Goal: Task Accomplishment & Management: Manage account settings

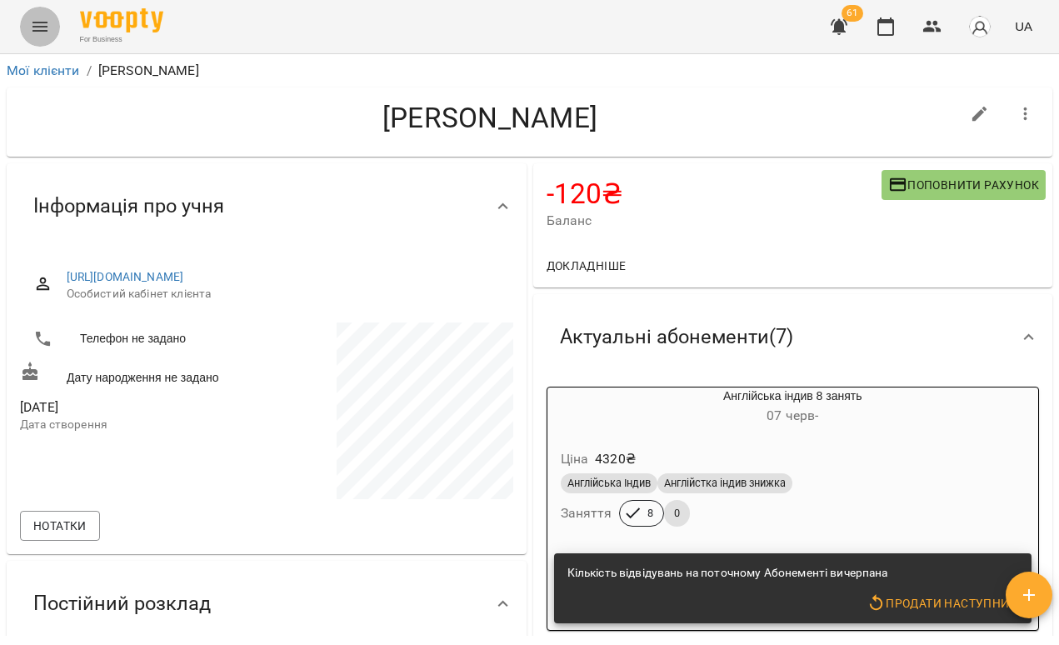
click at [50, 36] on button "Menu" at bounding box center [40, 27] width 40 height 40
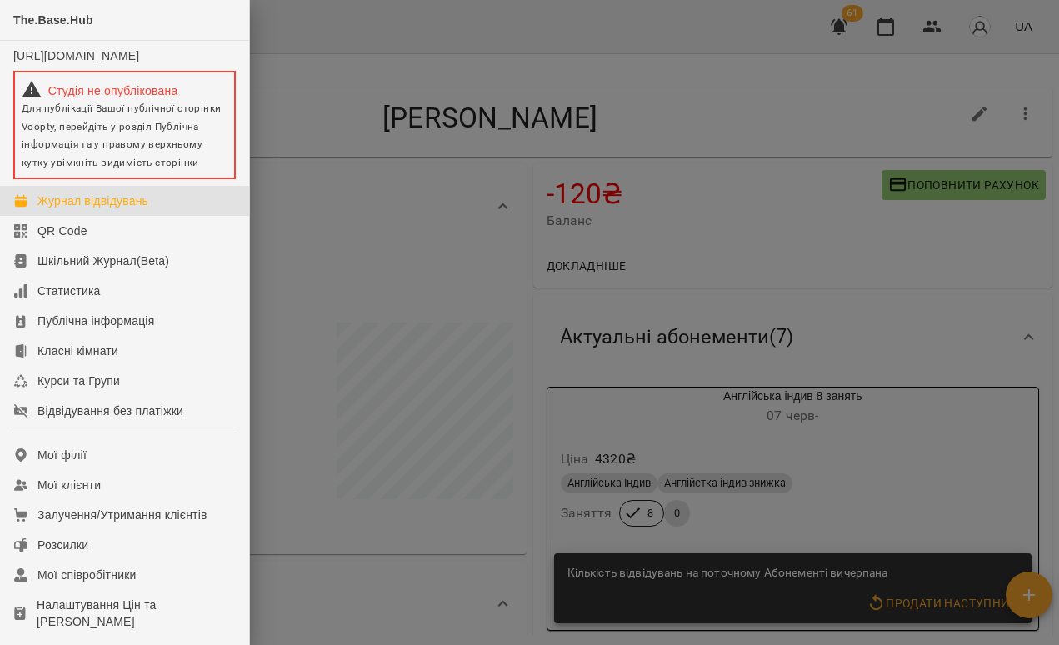
click at [97, 209] on div "Журнал відвідувань" at bounding box center [92, 200] width 111 height 17
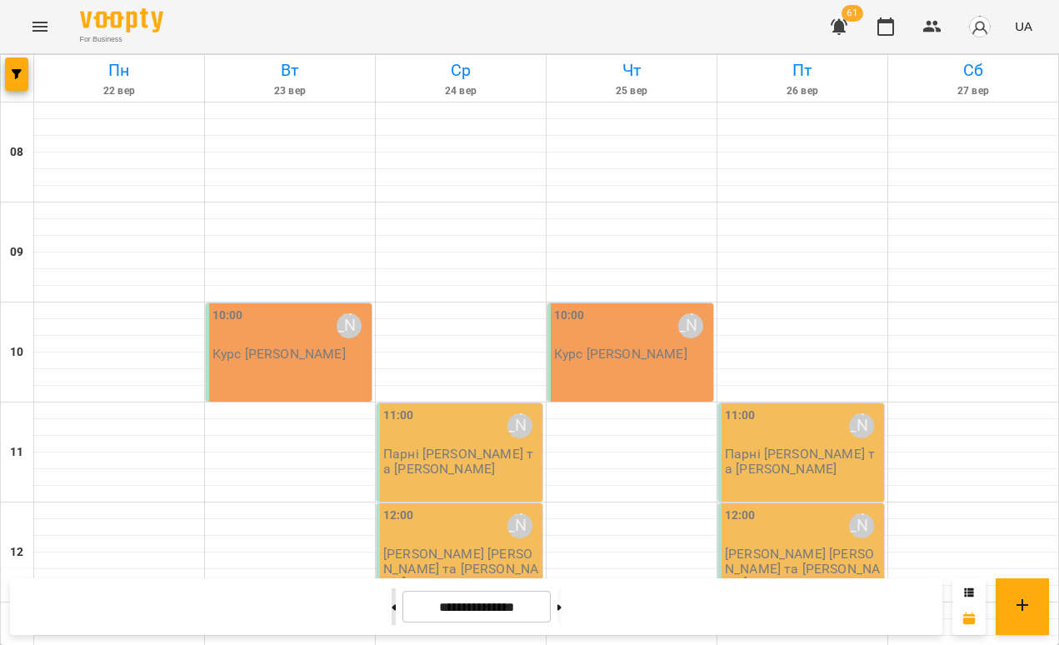
click at [392, 606] on button at bounding box center [394, 606] width 4 height 37
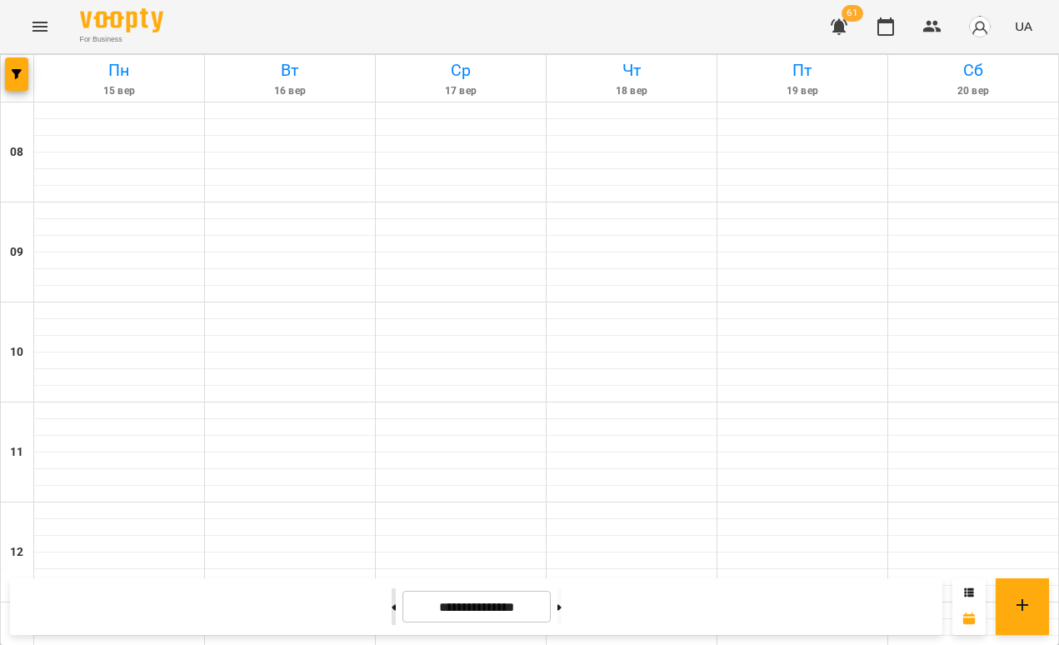
click at [392, 606] on button at bounding box center [394, 606] width 4 height 37
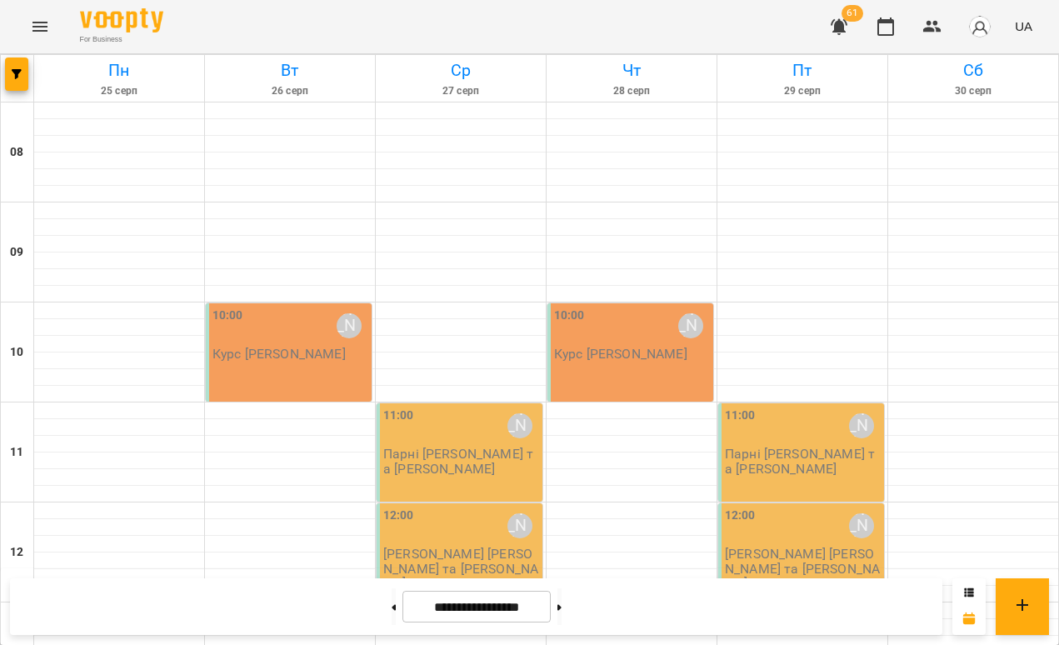
scroll to position [732, 0]
click at [392, 602] on button at bounding box center [394, 606] width 4 height 37
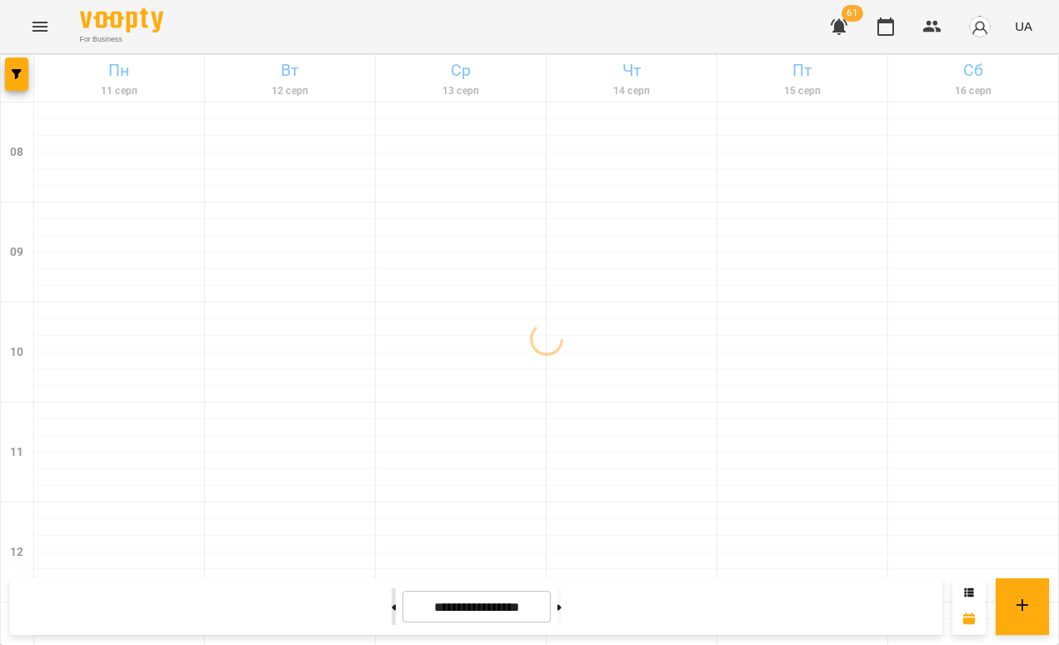
click at [392, 602] on button at bounding box center [394, 606] width 4 height 37
type input "**********"
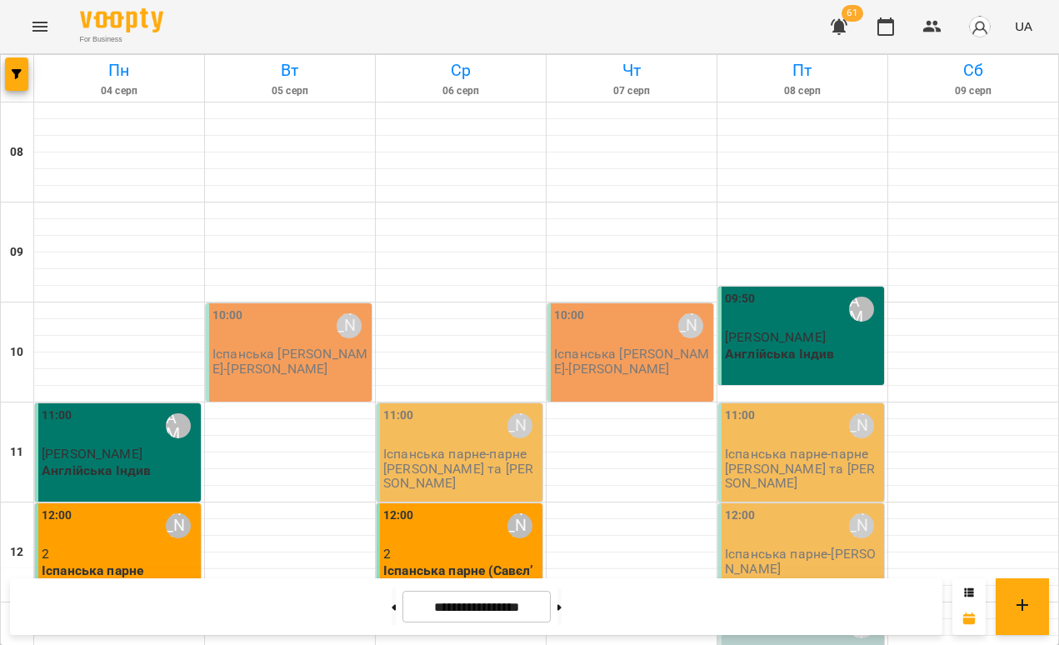
scroll to position [333, 0]
click at [797, 503] on div "12:00 [PERSON_NAME] парне - Савєлʼєви" at bounding box center [801, 552] width 166 height 98
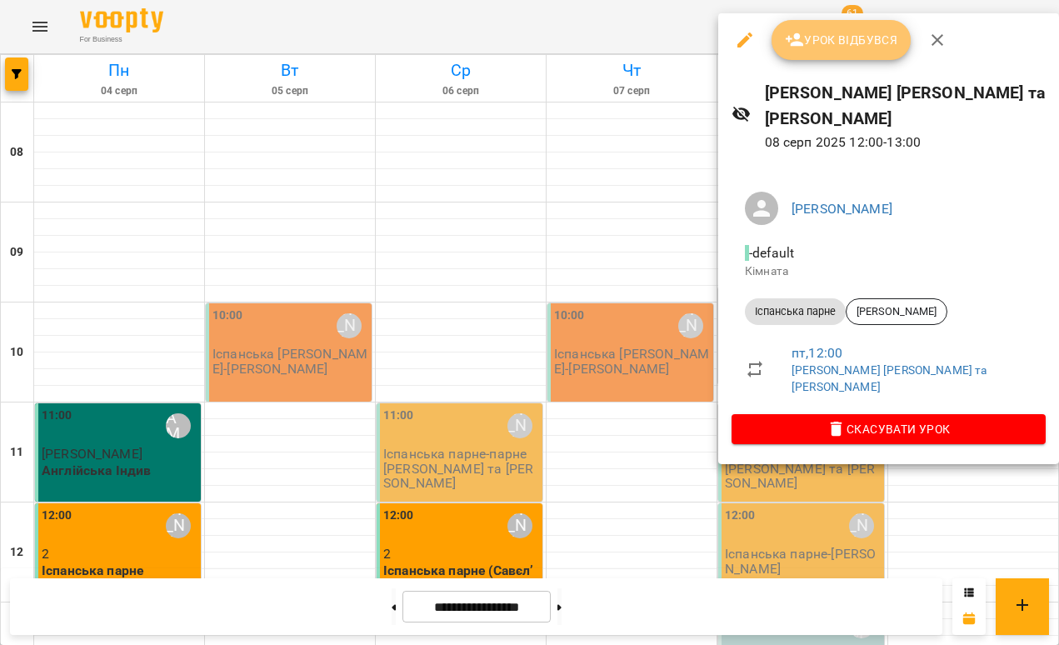
click at [815, 32] on span "Урок відбувся" at bounding box center [841, 40] width 113 height 20
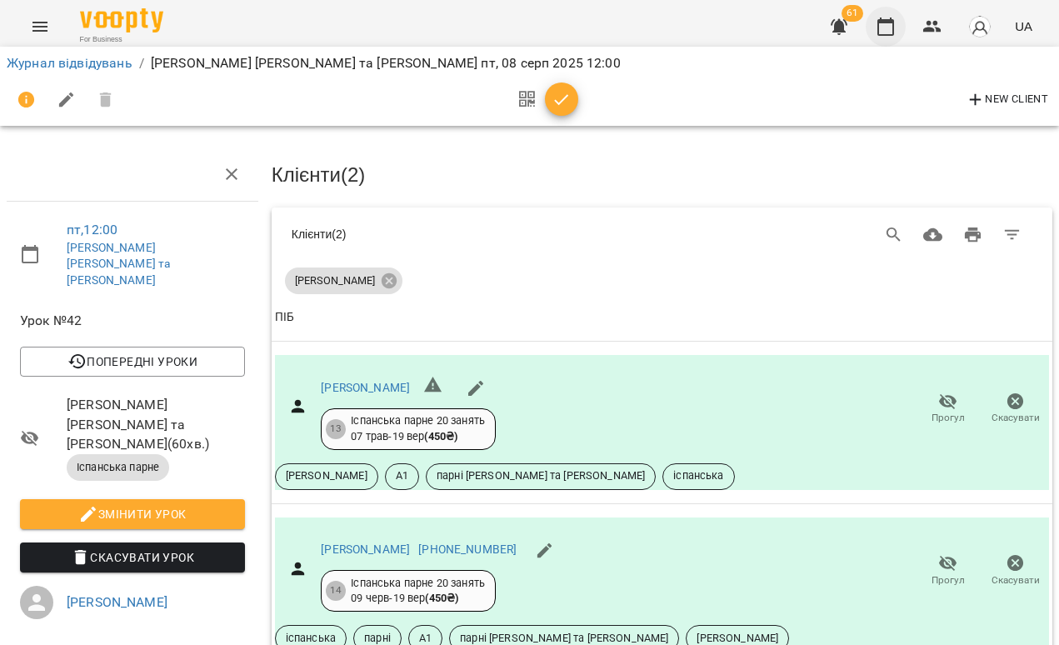
click at [886, 26] on icon "button" at bounding box center [886, 27] width 20 height 20
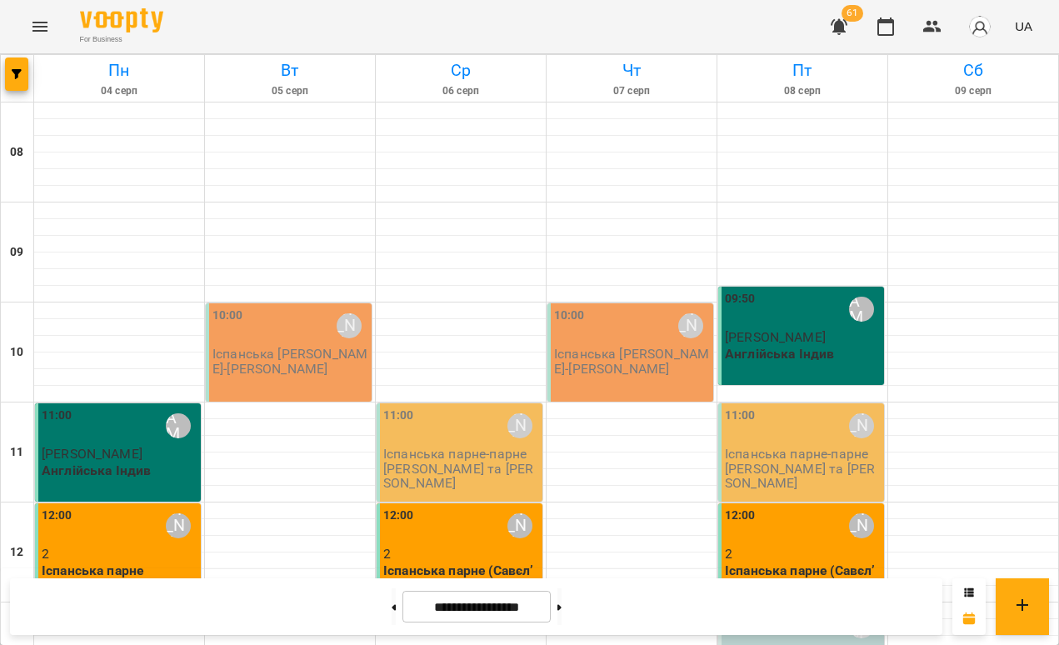
scroll to position [131, 0]
click at [392, 614] on button at bounding box center [394, 606] width 4 height 37
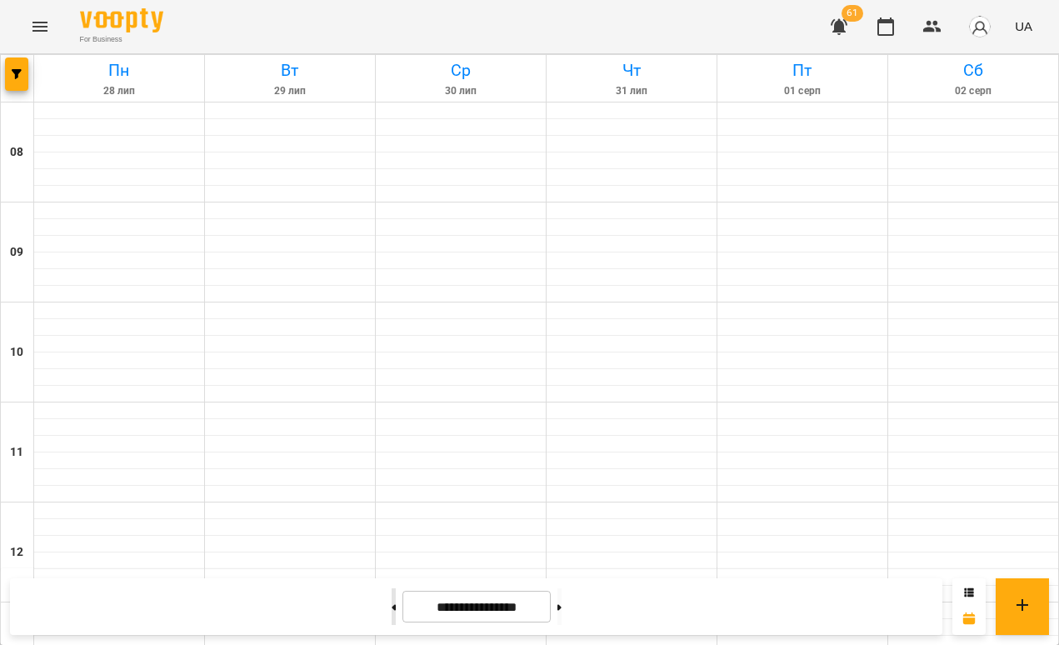
click at [392, 614] on button at bounding box center [394, 606] width 4 height 37
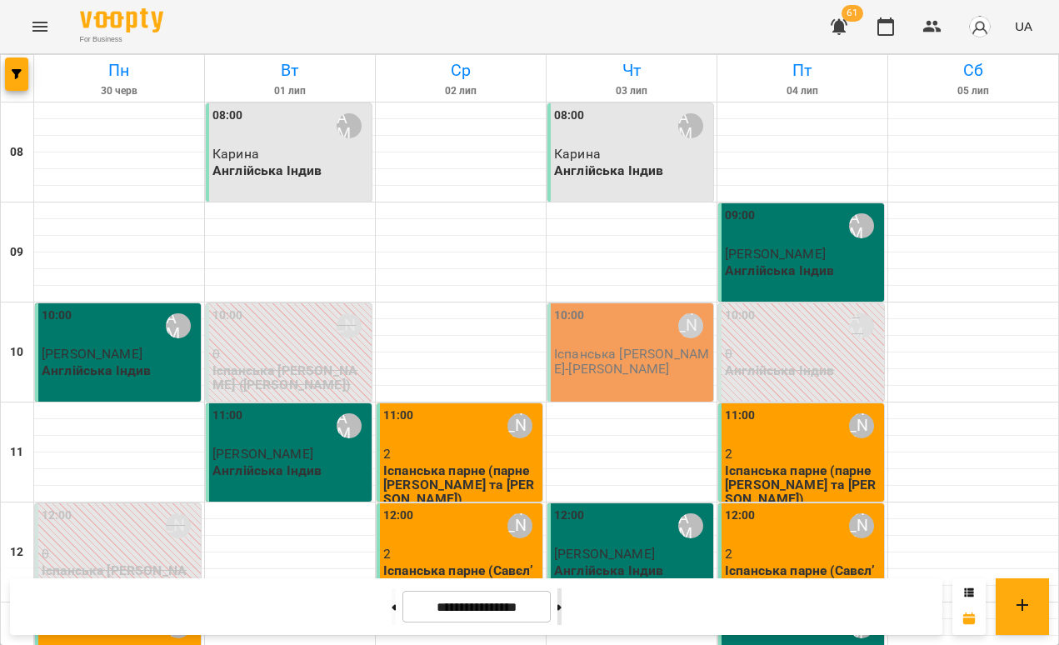
click at [562, 602] on button at bounding box center [559, 606] width 4 height 37
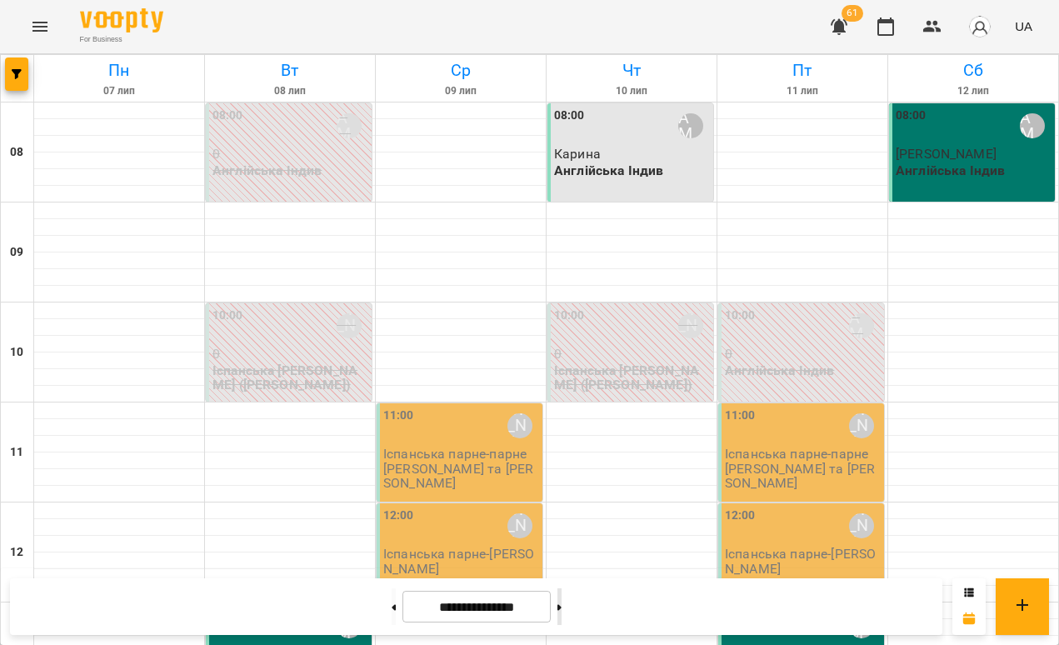
click at [562, 602] on button at bounding box center [559, 606] width 4 height 37
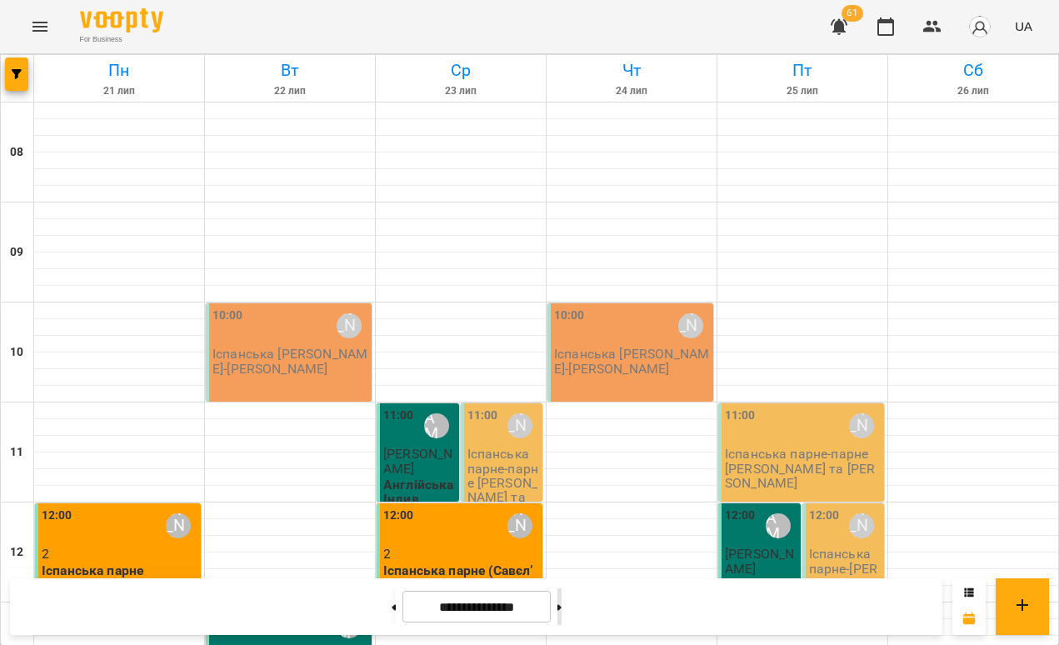
click at [562, 599] on button at bounding box center [559, 606] width 4 height 37
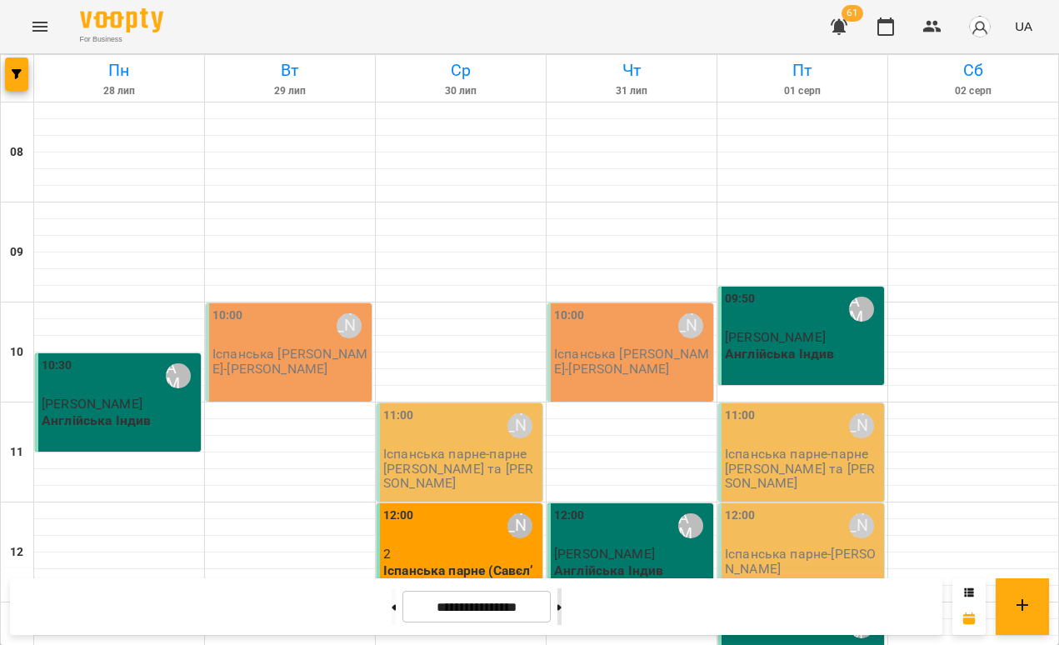
click at [562, 599] on button at bounding box center [559, 606] width 4 height 37
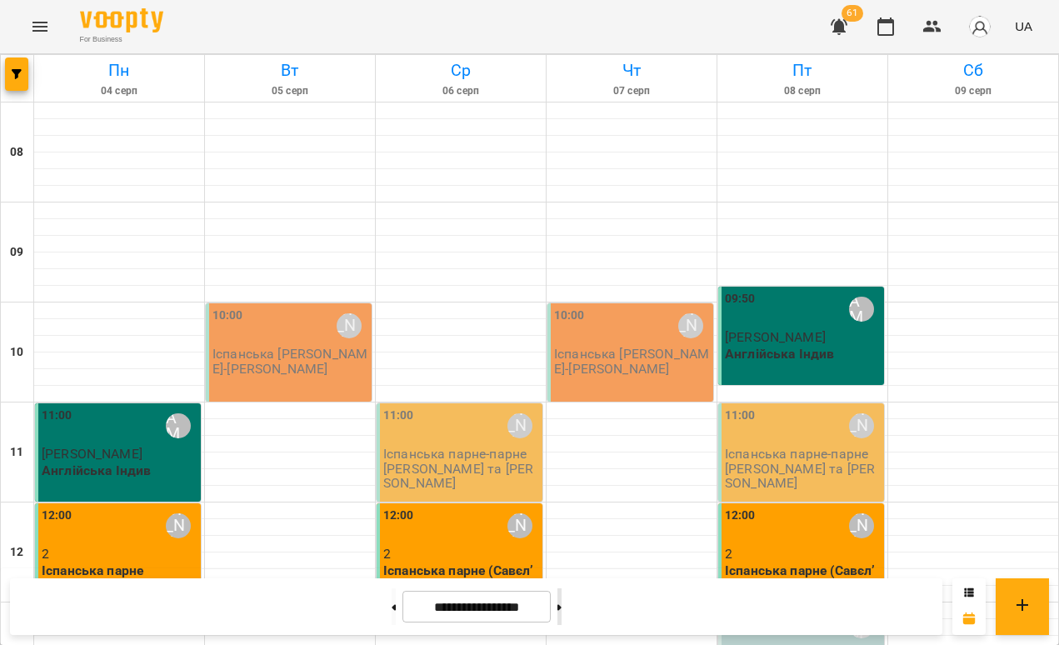
click at [562, 602] on button at bounding box center [559, 606] width 4 height 37
type input "**********"
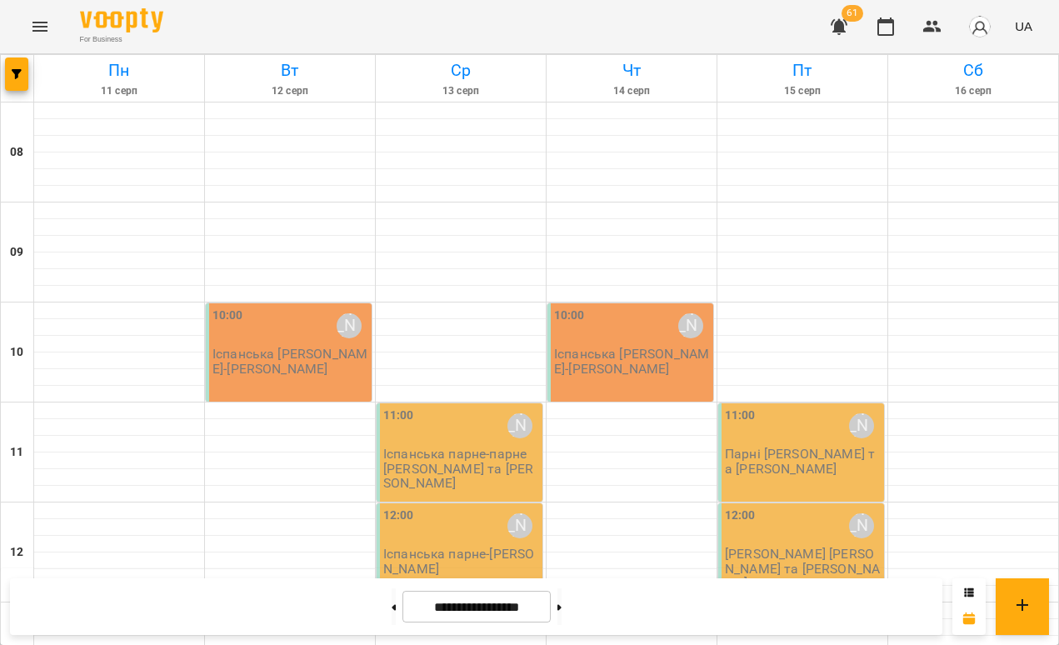
scroll to position [139, 0]
click at [467, 547] on p "Іспанська парне - Савєлʼєви" at bounding box center [461, 561] width 156 height 29
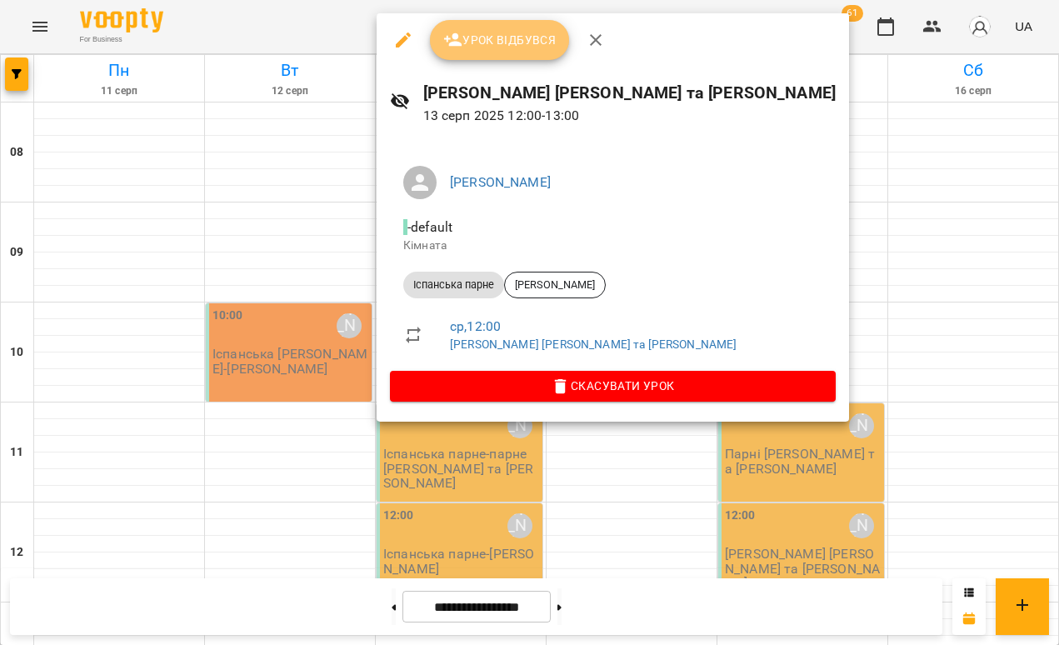
click at [522, 53] on button "Урок відбувся" at bounding box center [500, 40] width 140 height 40
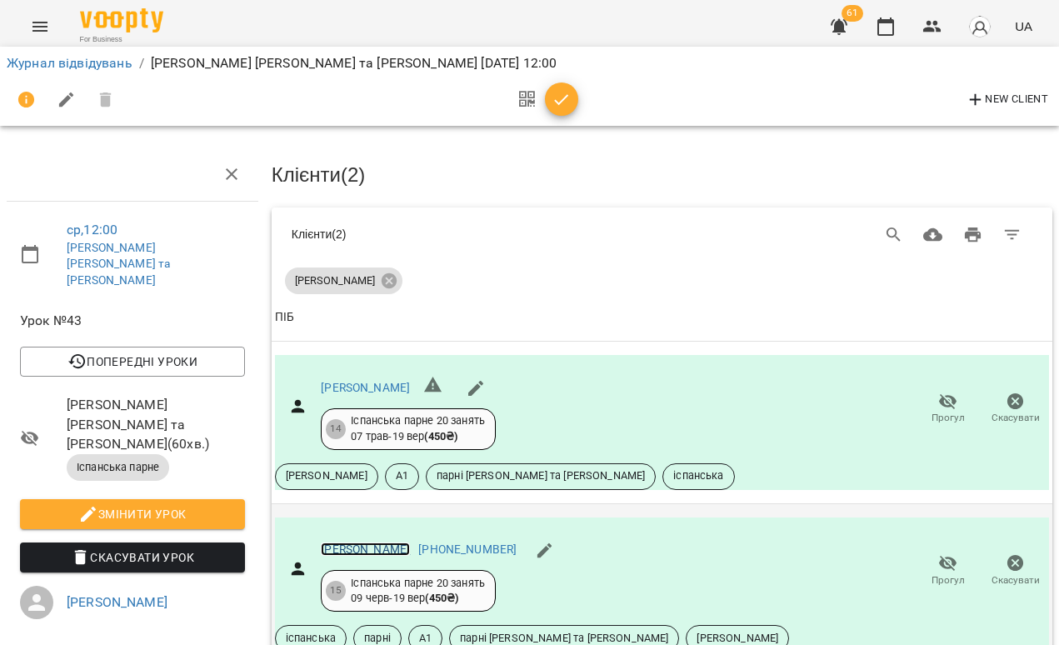
click at [359, 546] on link "[PERSON_NAME]" at bounding box center [365, 548] width 89 height 13
click at [887, 27] on icon "button" at bounding box center [886, 27] width 20 height 20
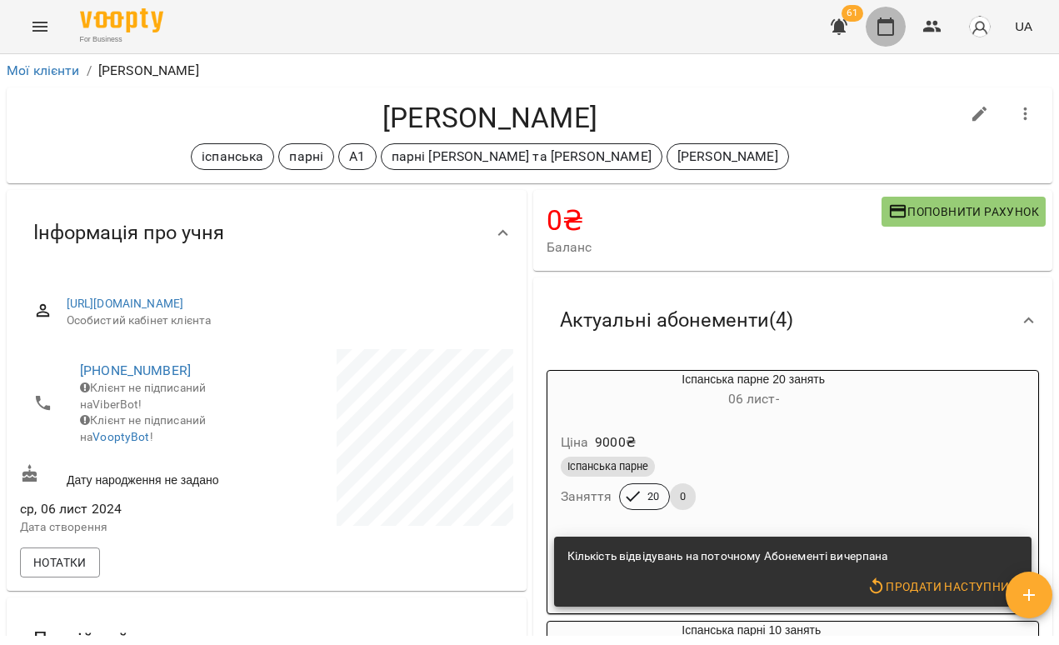
click at [896, 13] on button "button" at bounding box center [886, 27] width 40 height 40
